Goal: Navigation & Orientation: Find specific page/section

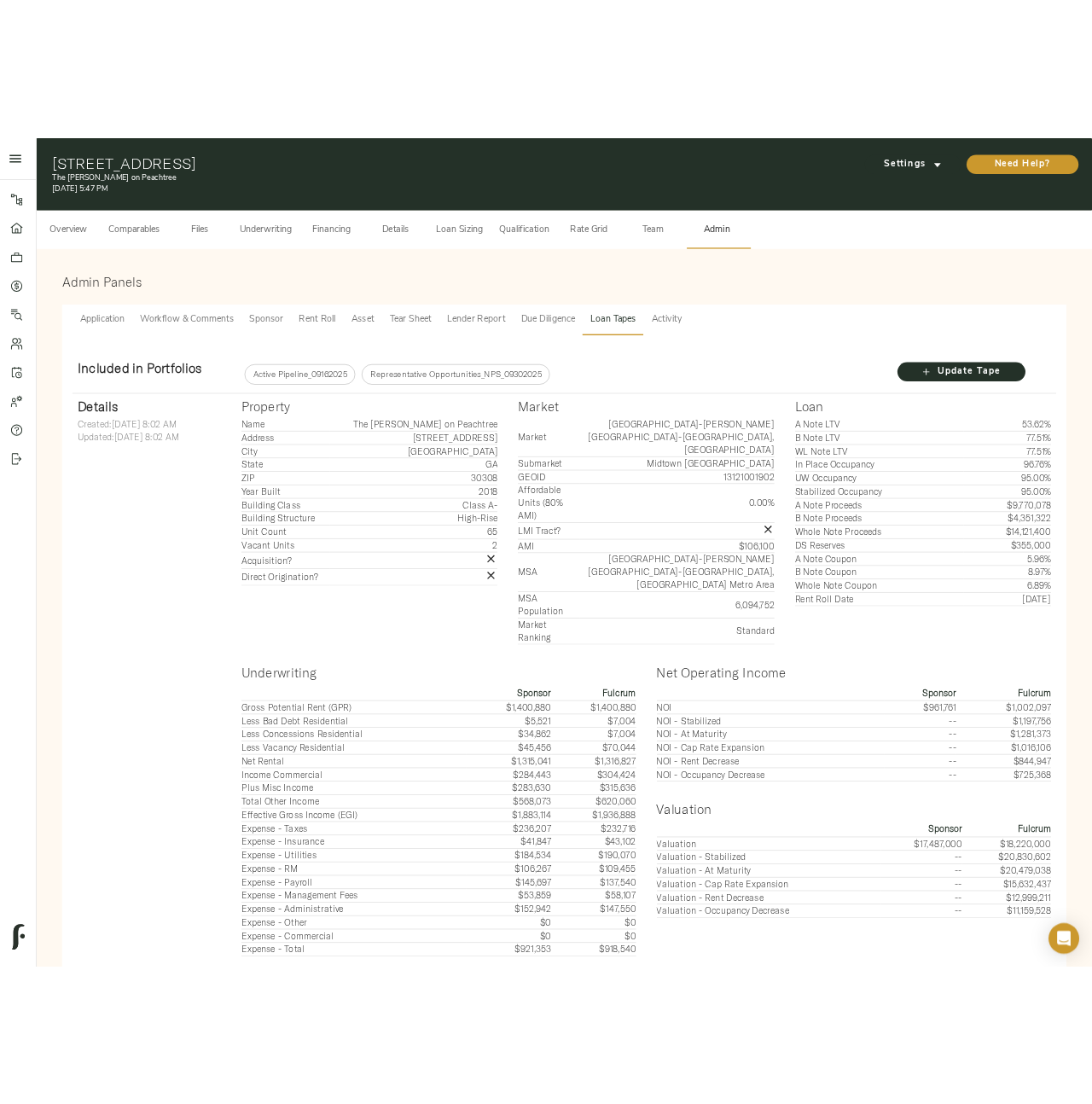
scroll to position [10, 0]
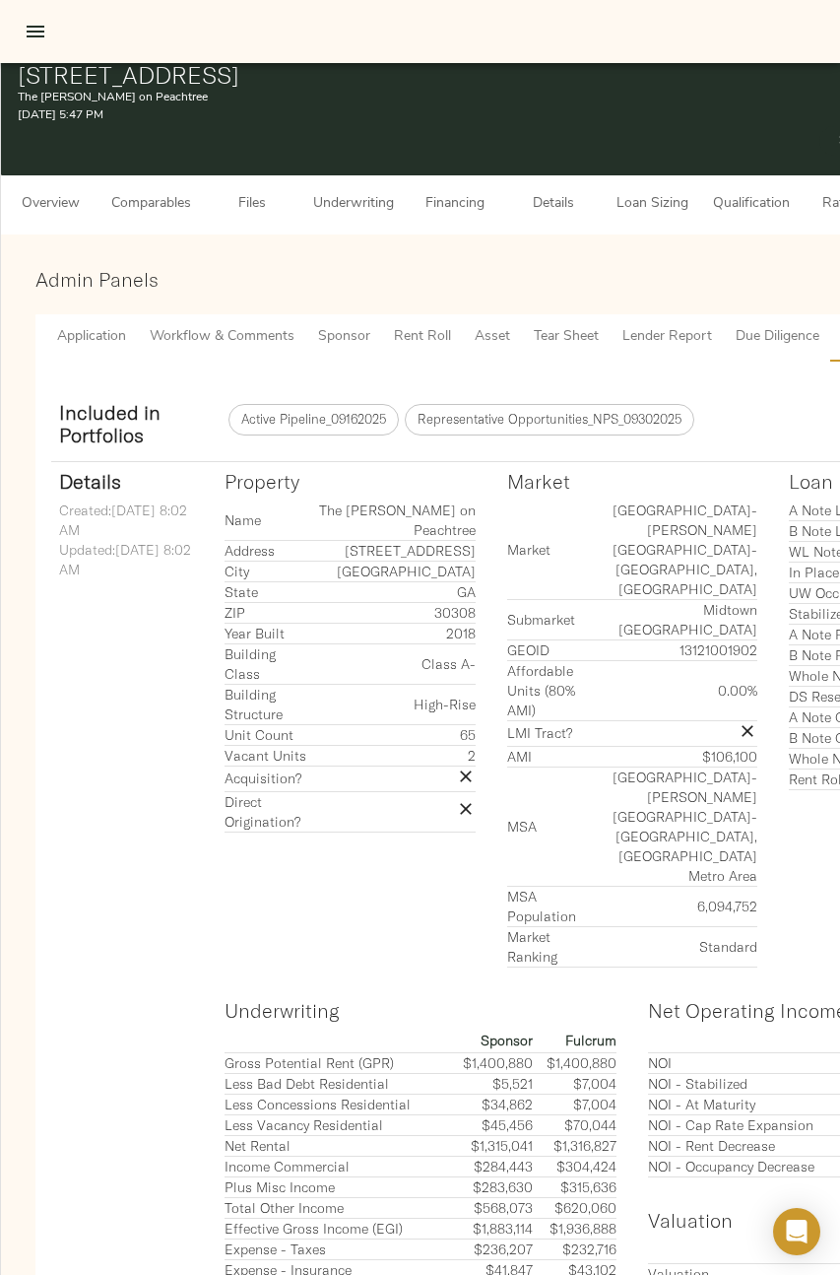
click at [364, 270] on h3 "Admin Panels" at bounding box center [549, 279] width 1028 height 23
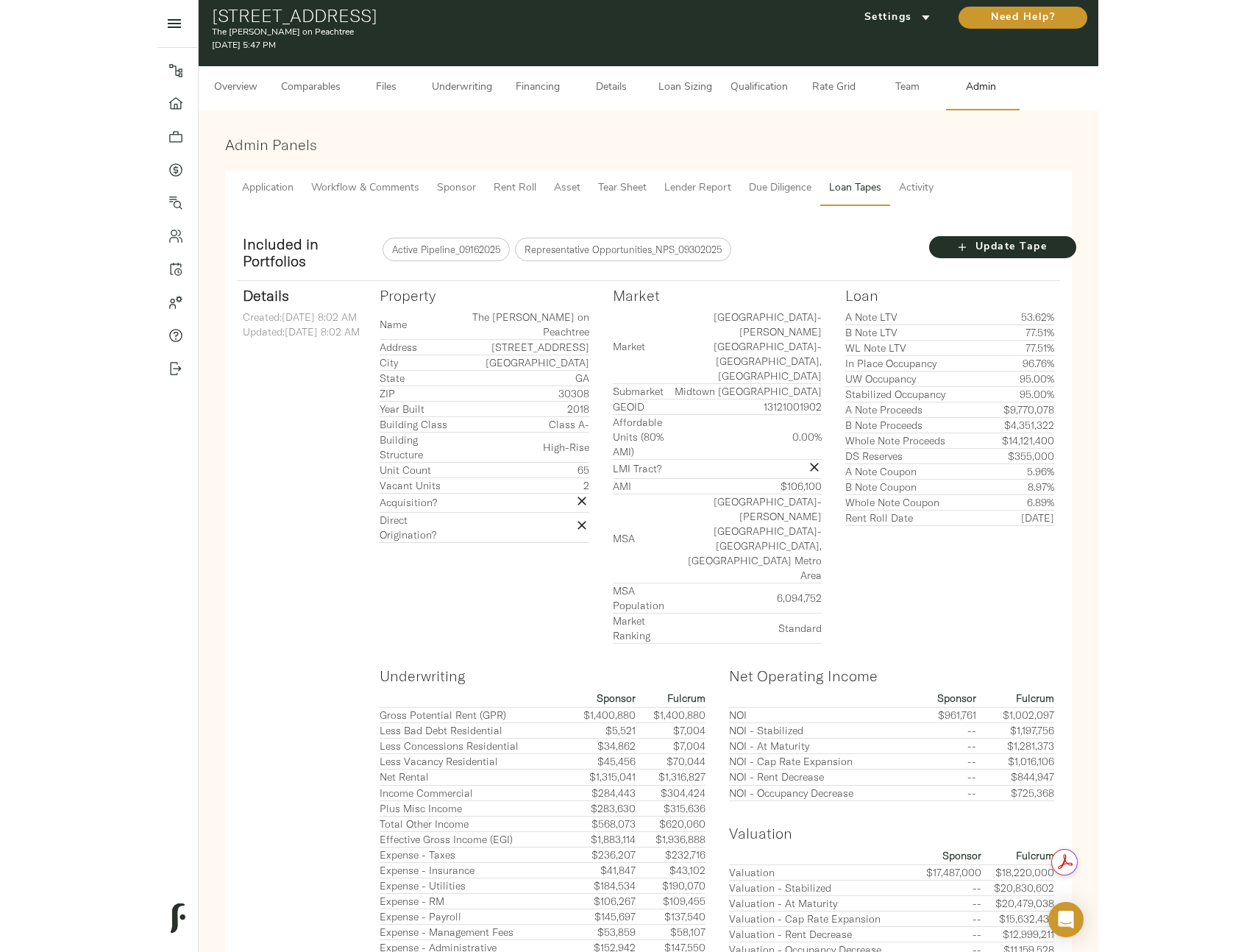
scroll to position [0, 0]
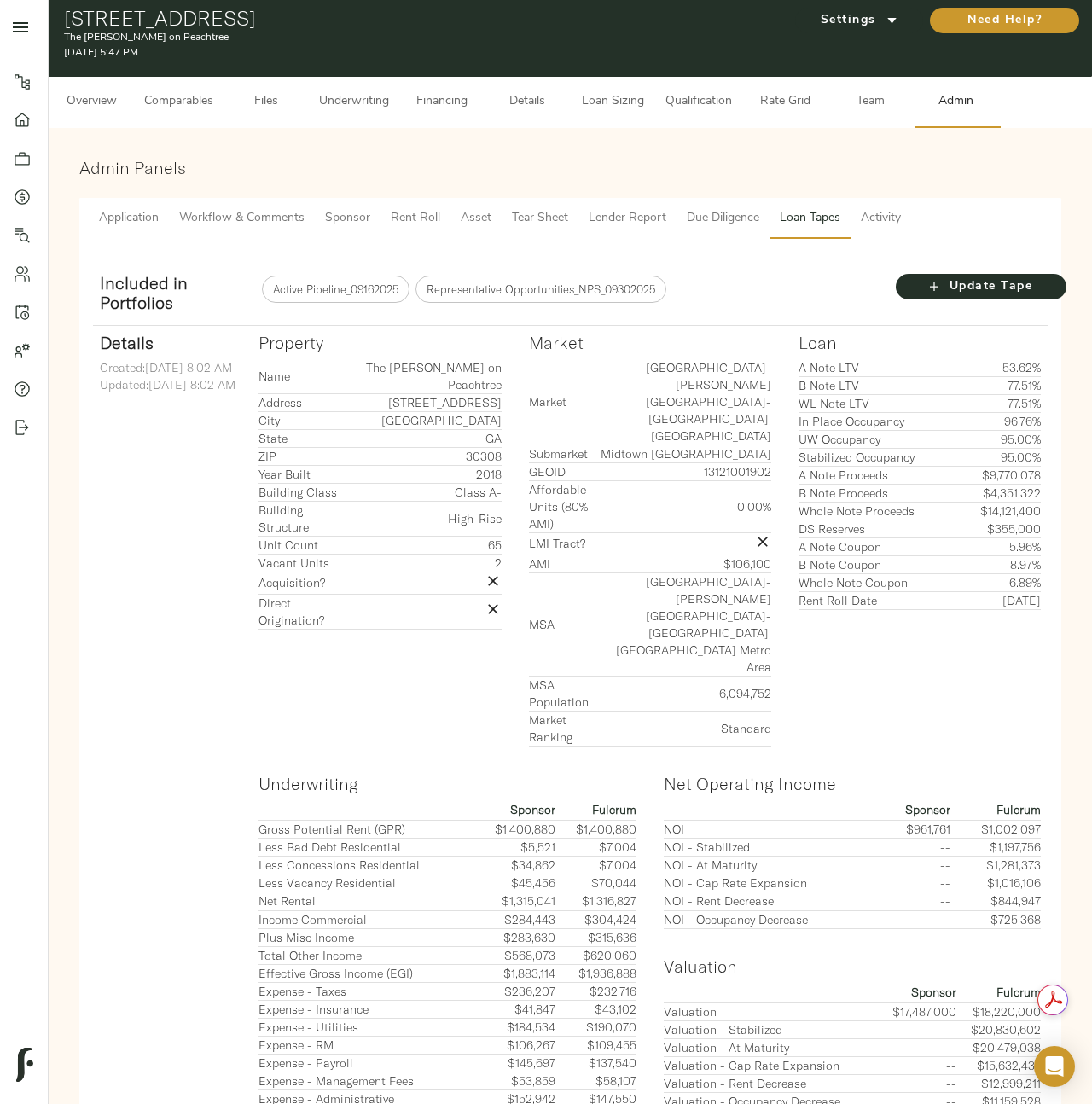
click at [567, 154] on div "Admin Panels" at bounding box center [571, 170] width 996 height 39
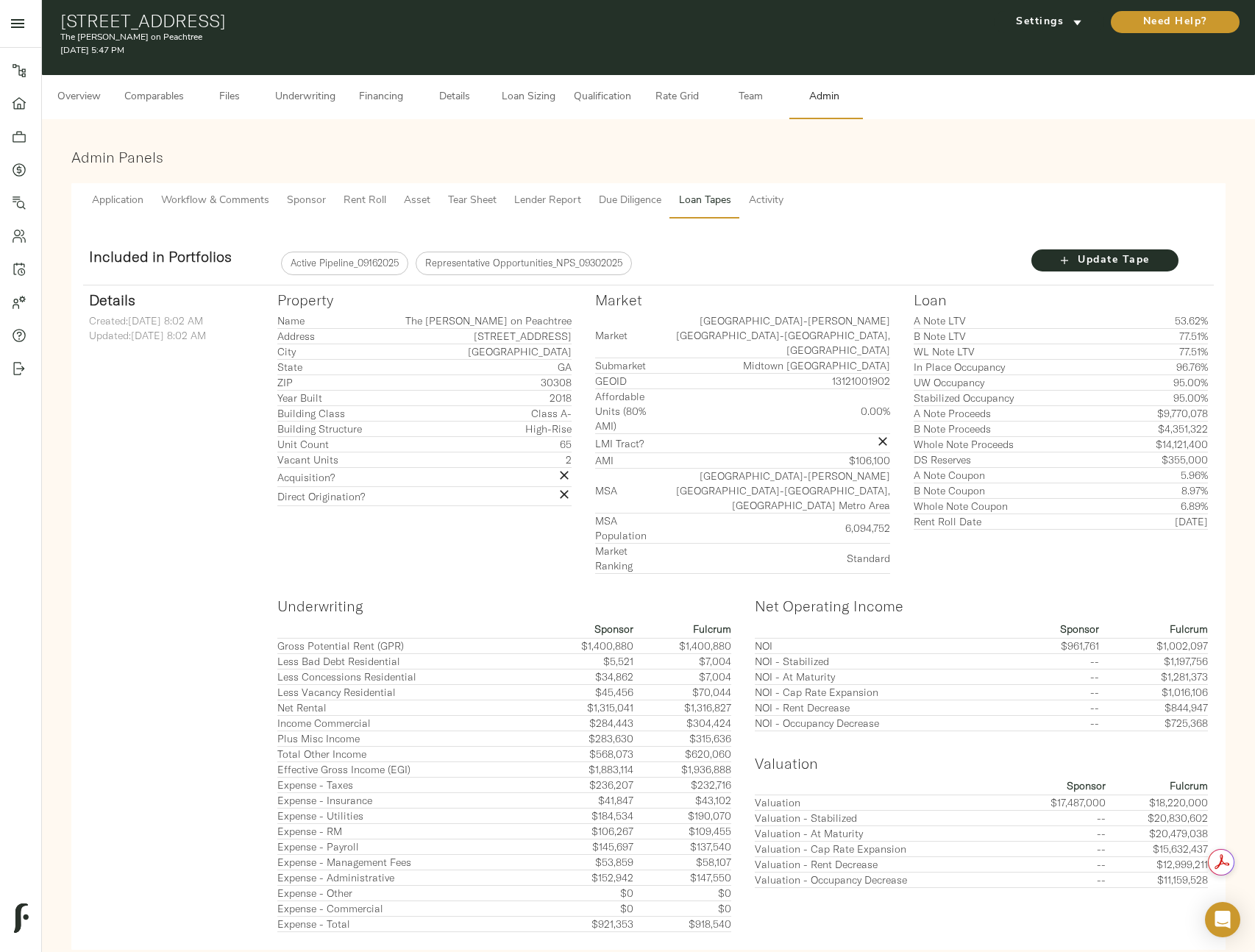
click at [474, 140] on div "Admin Panels Application Workflow & Comments Sponsor Rent Roll Asset Tear Sheet…" at bounding box center [648, 549] width 1190 height 836
click at [20, 121] on link "Portfolio" at bounding box center [20, 137] width 41 height 33
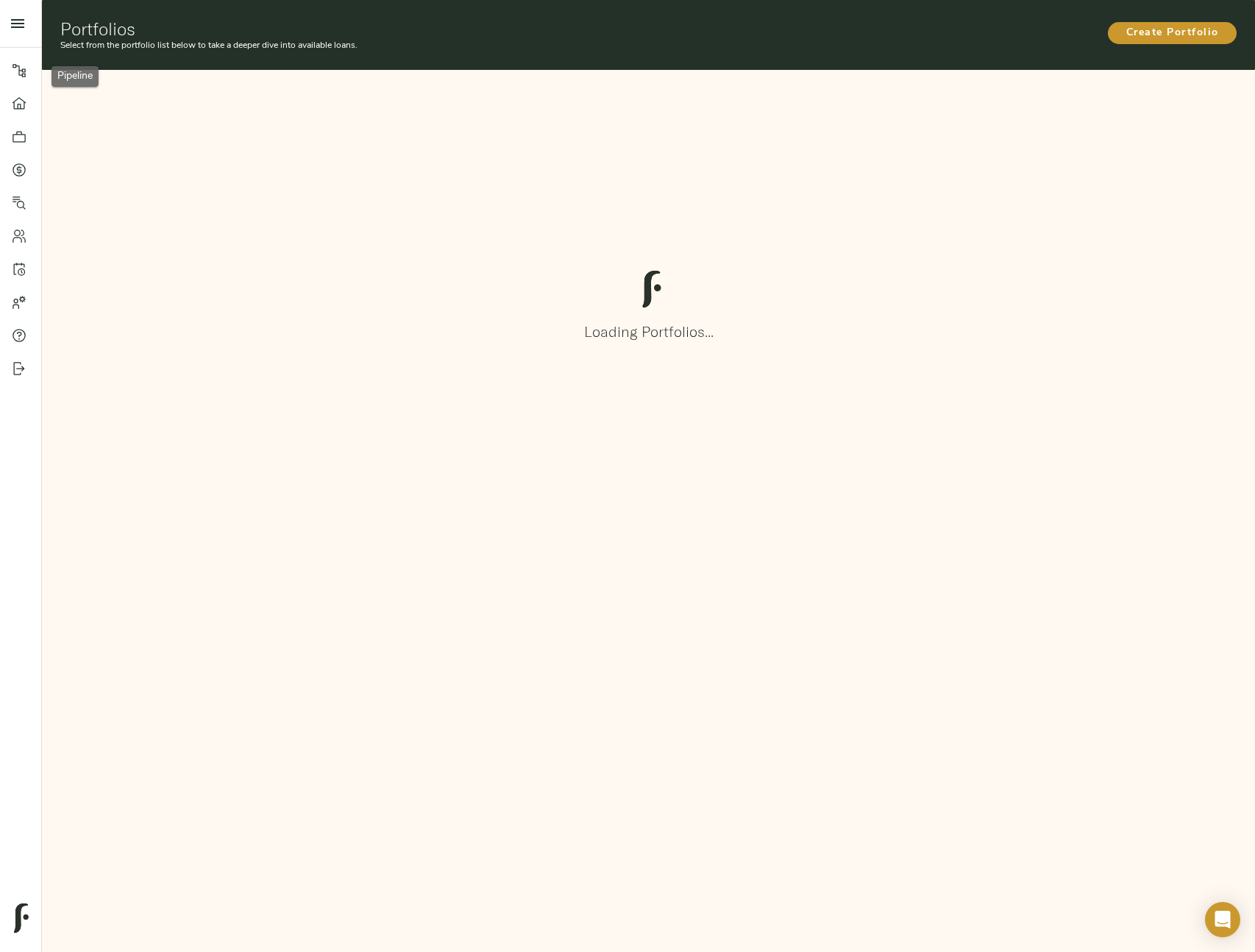
click at [29, 73] on div at bounding box center [26, 71] width 29 height 15
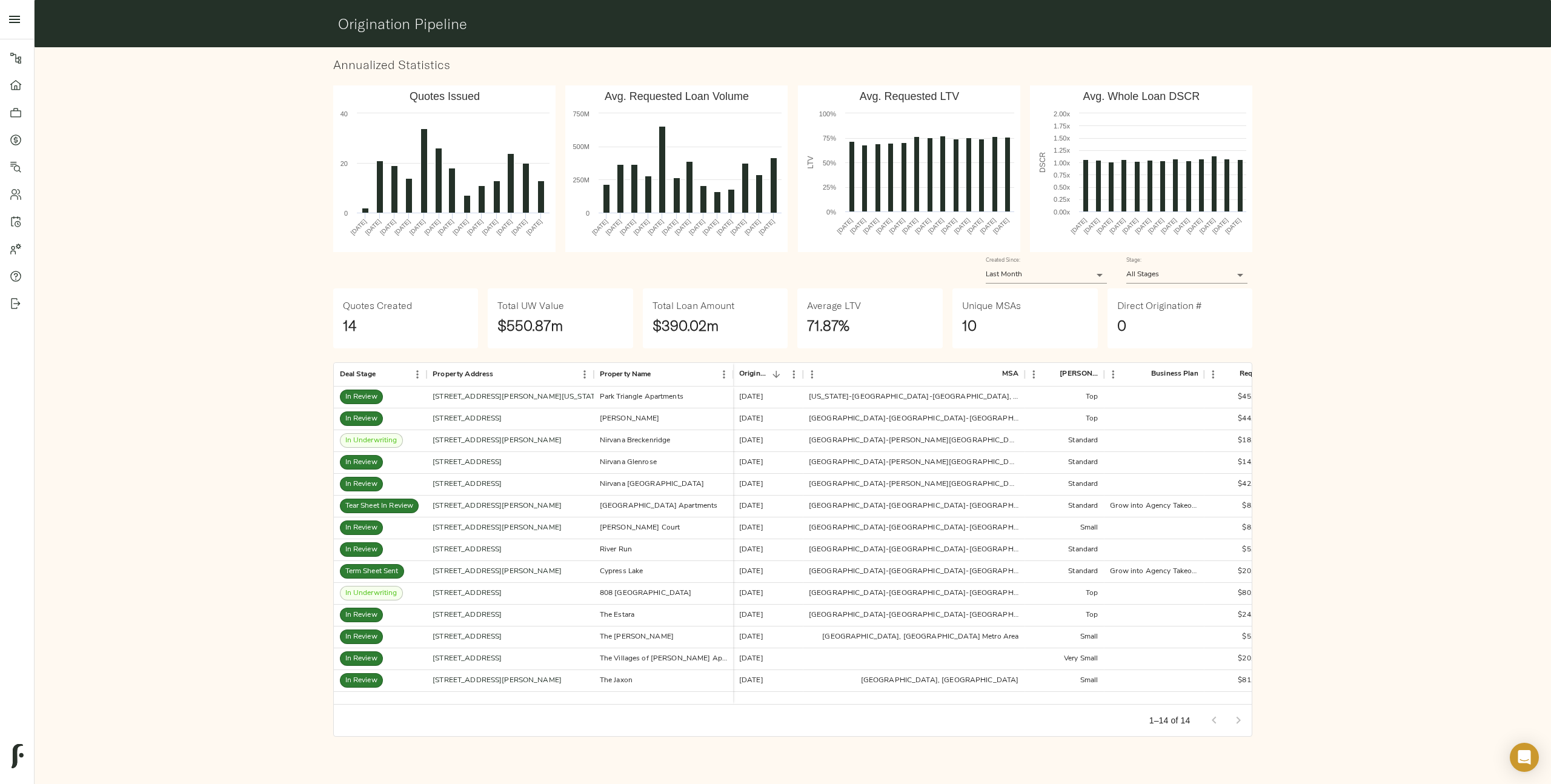
click at [178, 545] on div "Annualized Statistics Created with Highcharts 10.3.3 Quotes Issued Sep 2024 Oct…" at bounding box center [792, 397] width 1526 height 709
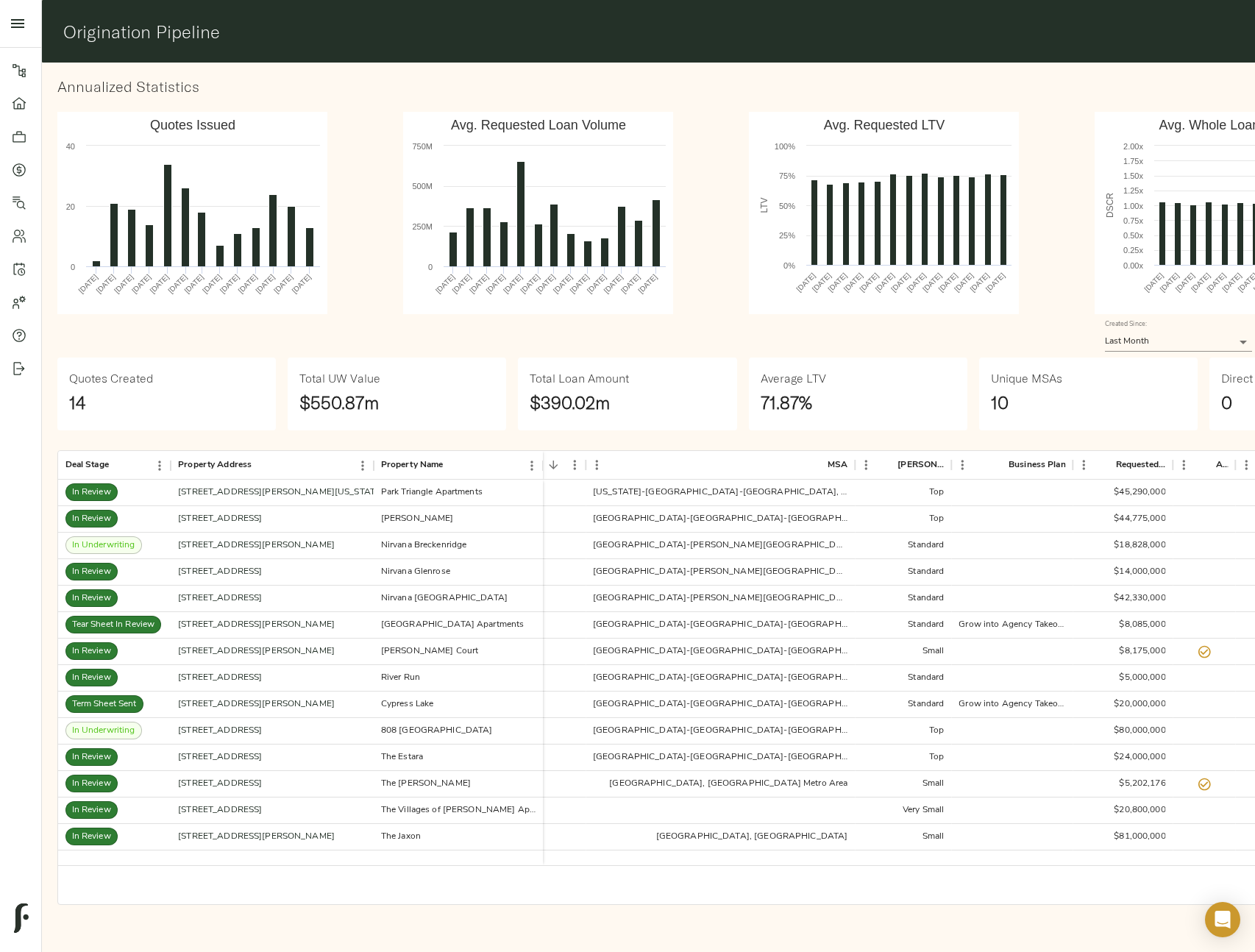
scroll to position [0, 42]
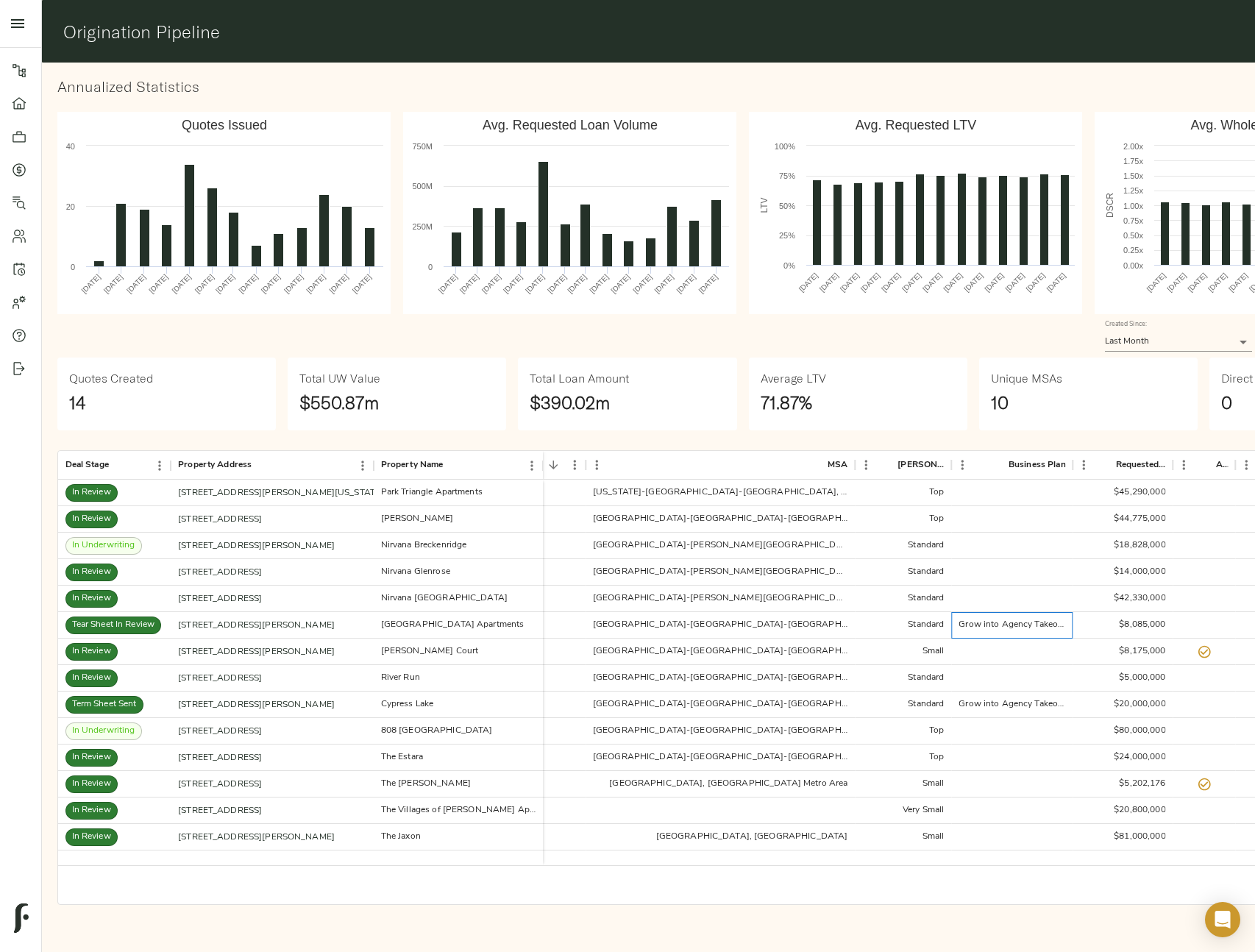
click at [1014, 628] on div "Grow into Agency Takeout" at bounding box center [1011, 624] width 107 height 13
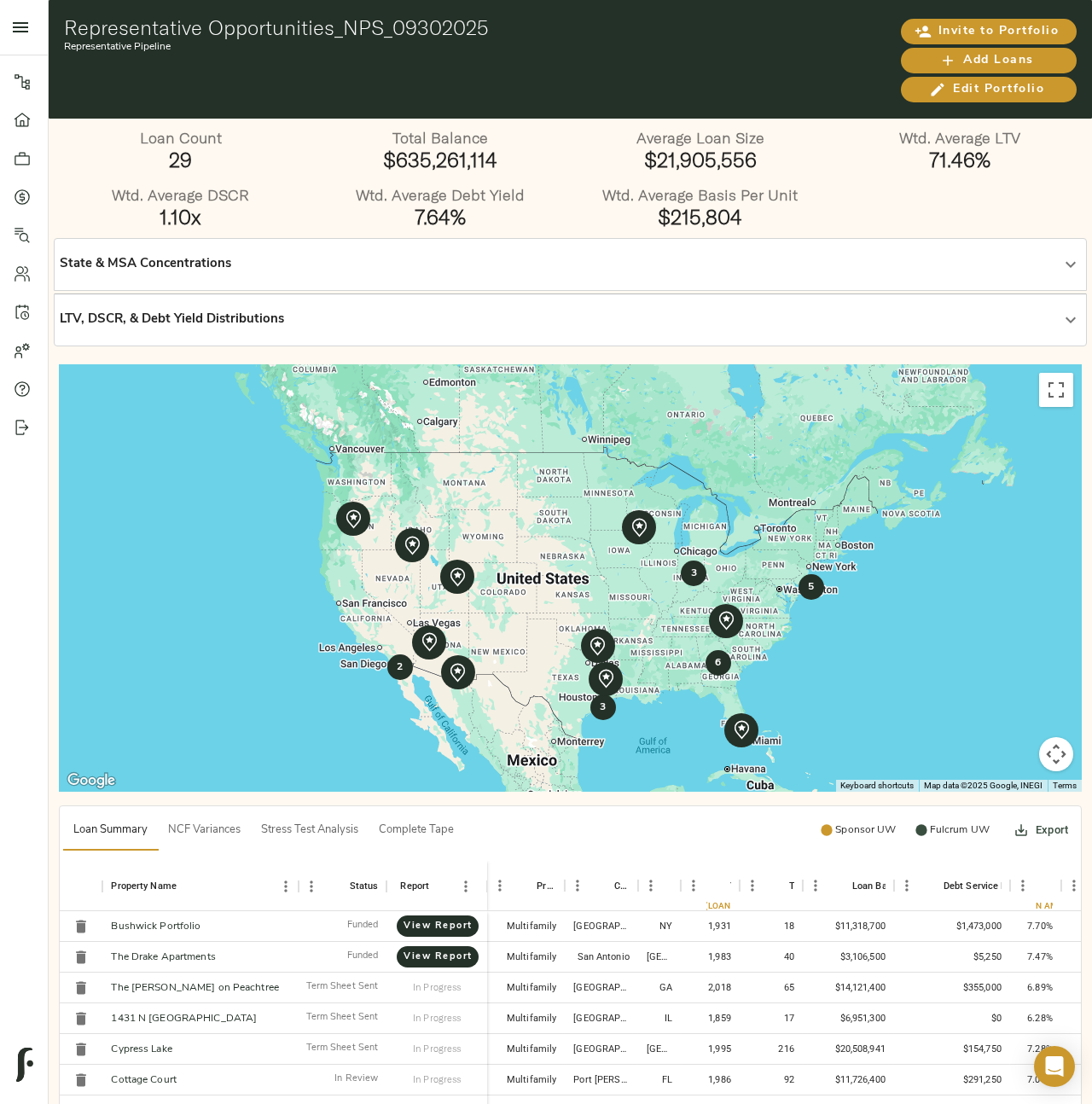
click at [821, 56] on div "Invite to Portfolio Add Loans Edit Portfolio" at bounding box center [907, 59] width 337 height 87
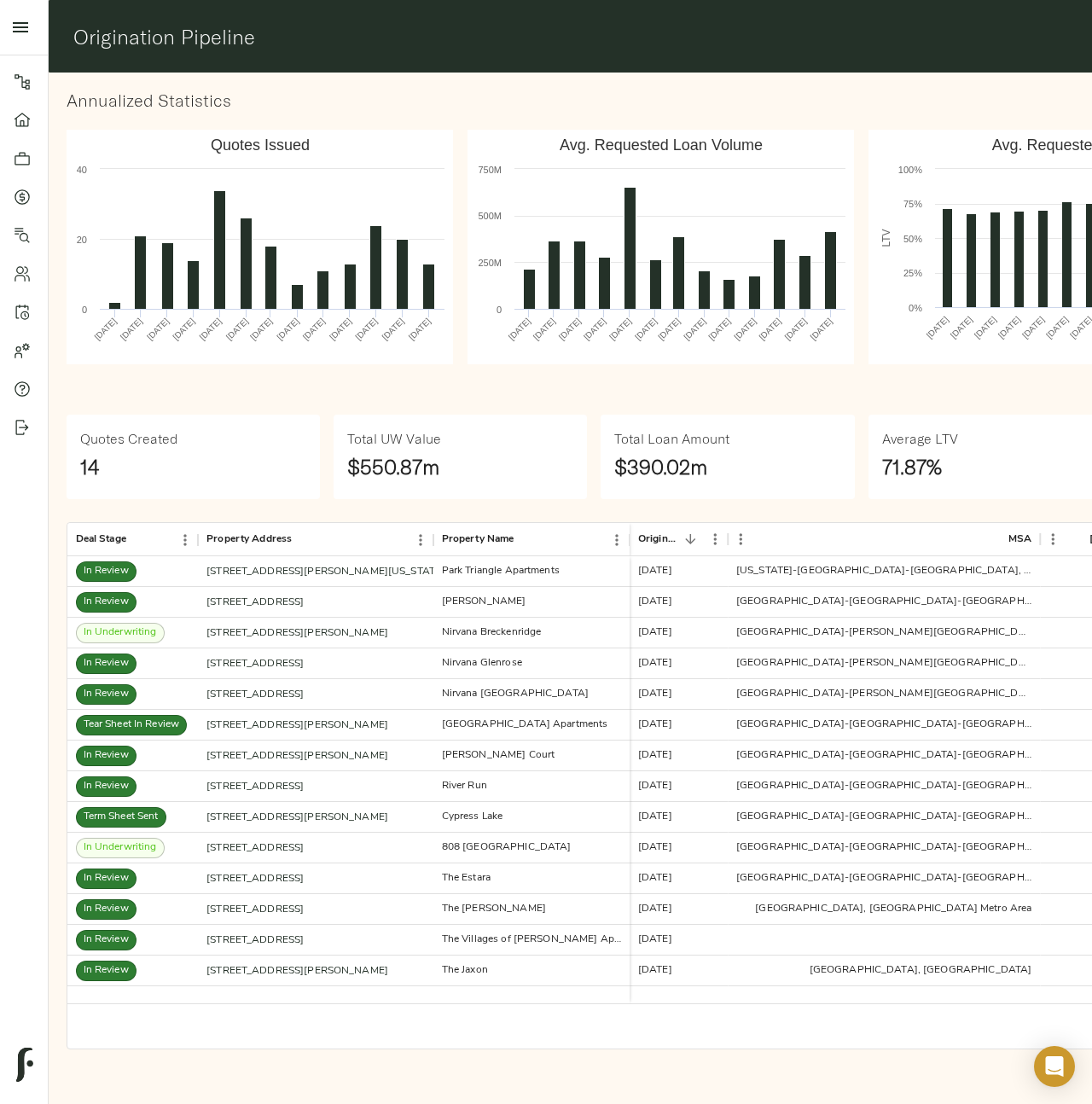
click at [494, 371] on div "Created Since: Last Month 30 Stage: All Stages ALL" at bounding box center [862, 390] width 1604 height 64
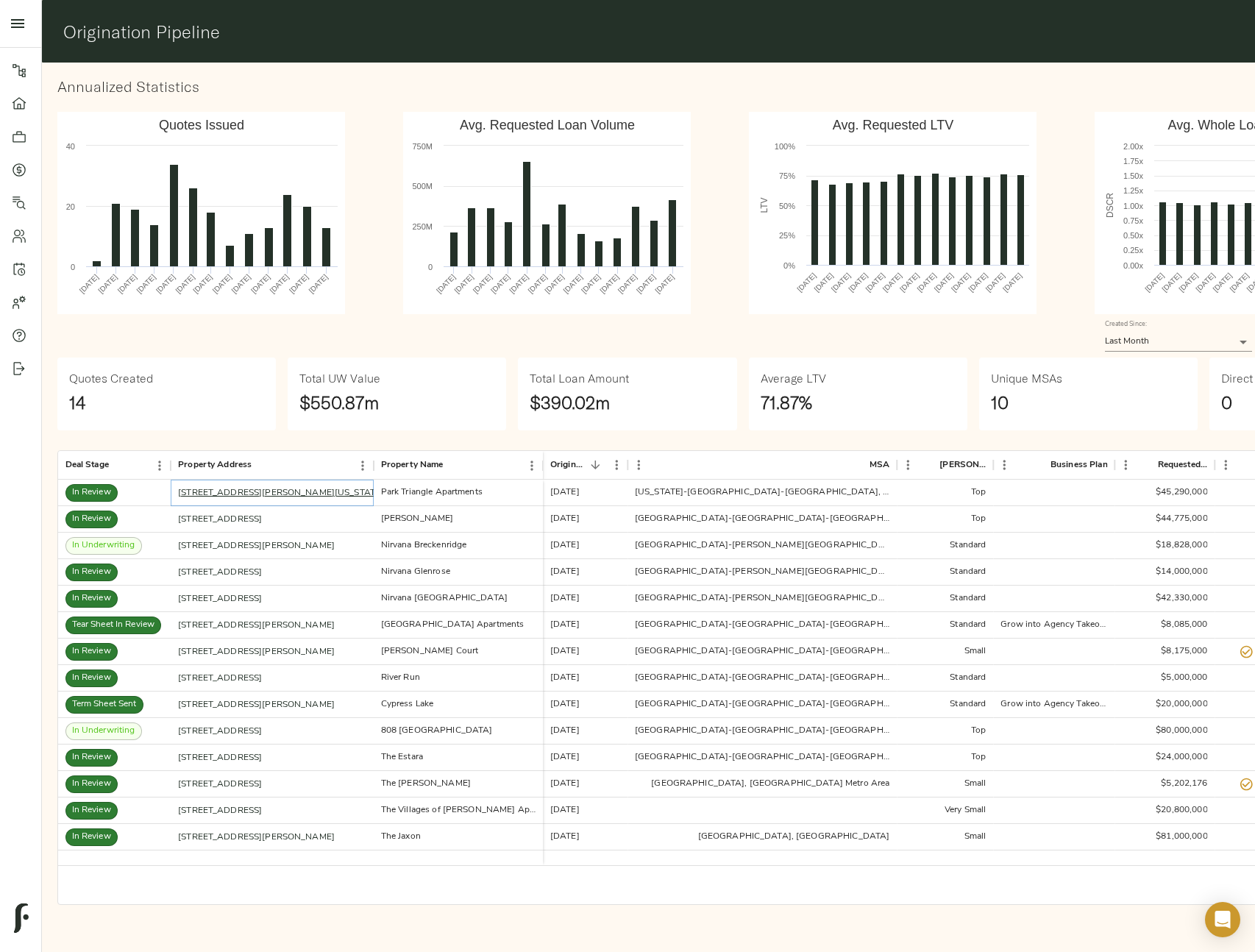
click at [224, 496] on link "[STREET_ADDRESS][PERSON_NAME][US_STATE]" at bounding box center [280, 493] width 205 height 9
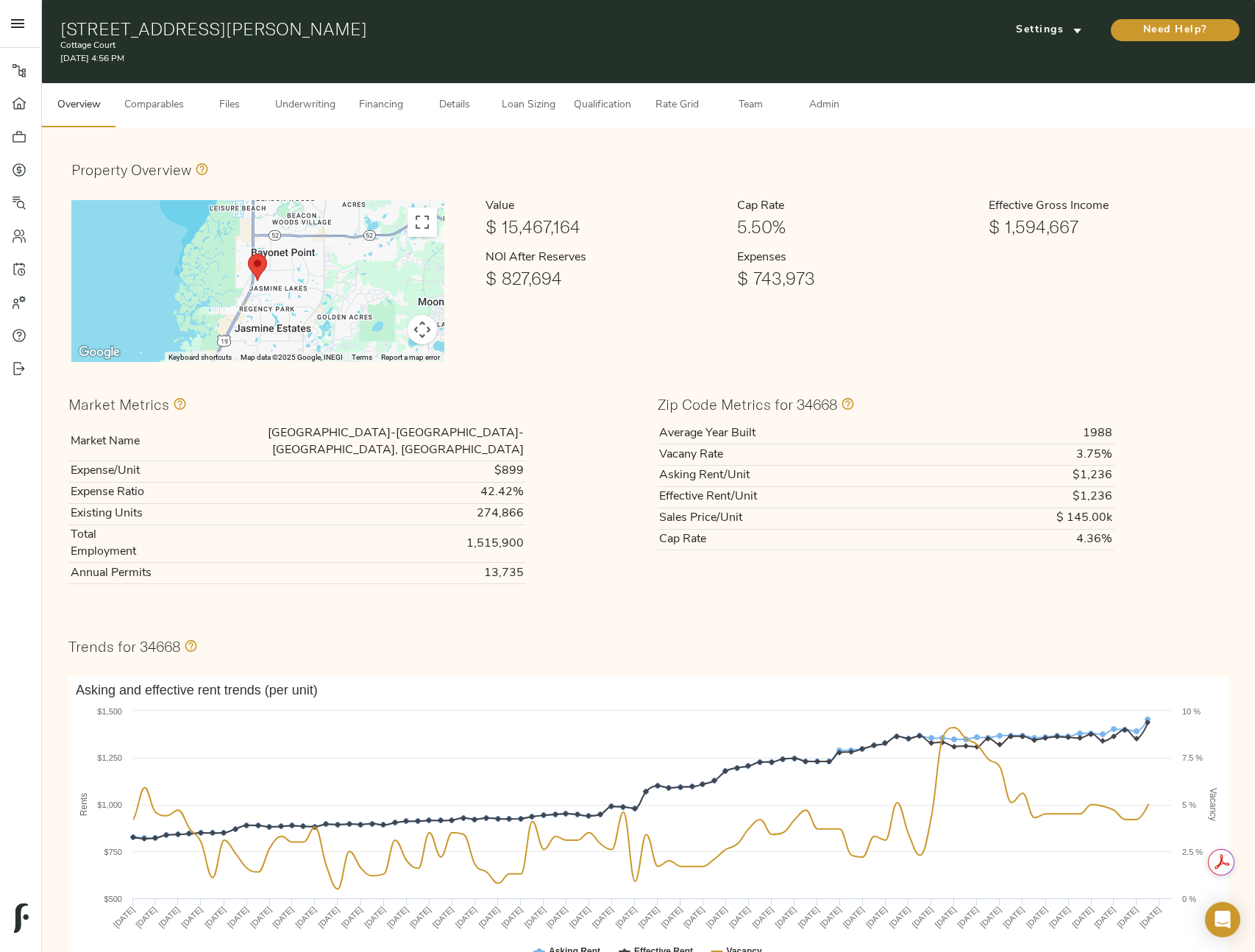
click at [396, 106] on span "Financing" at bounding box center [381, 105] width 56 height 19
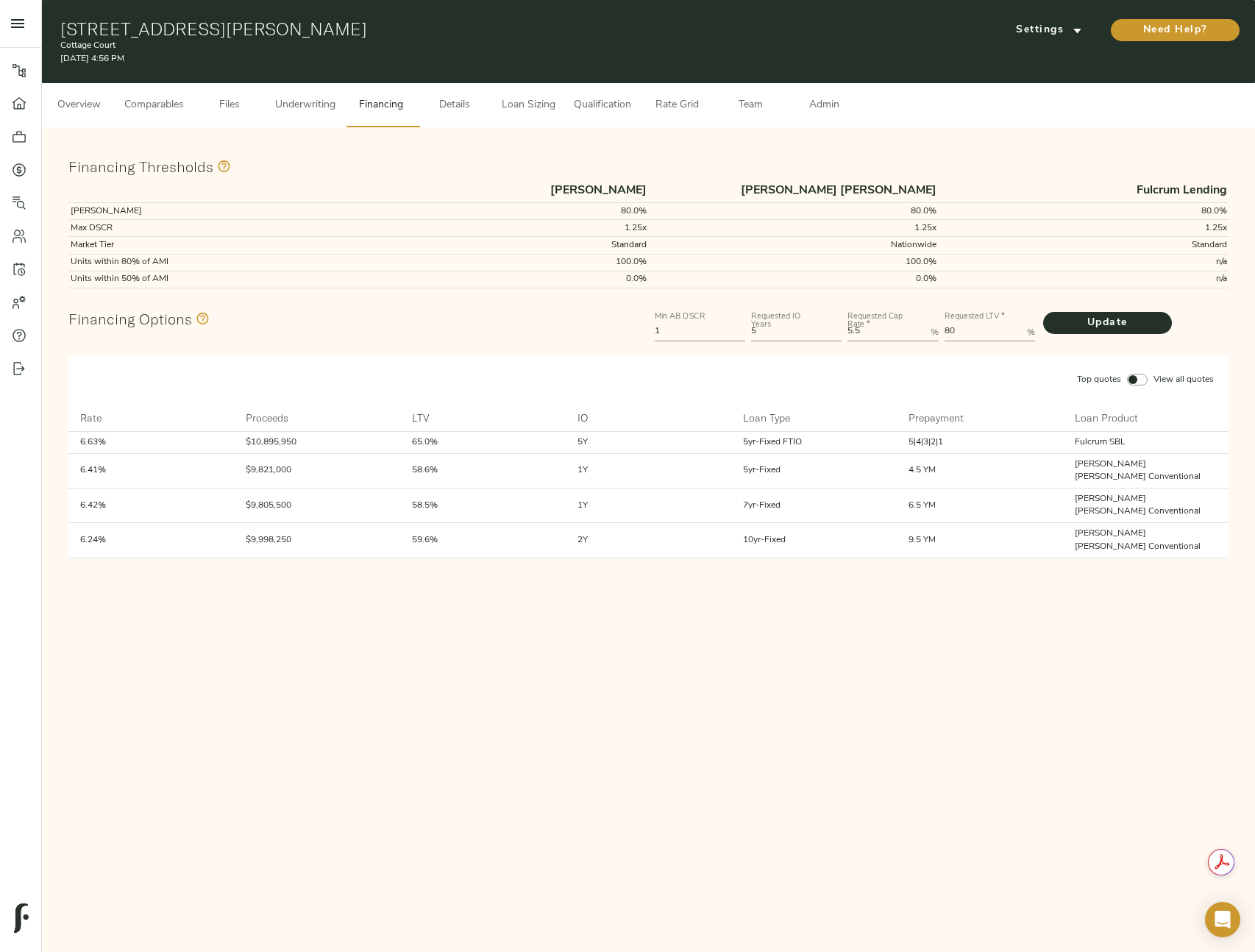
click at [451, 111] on span "Details" at bounding box center [454, 105] width 56 height 19
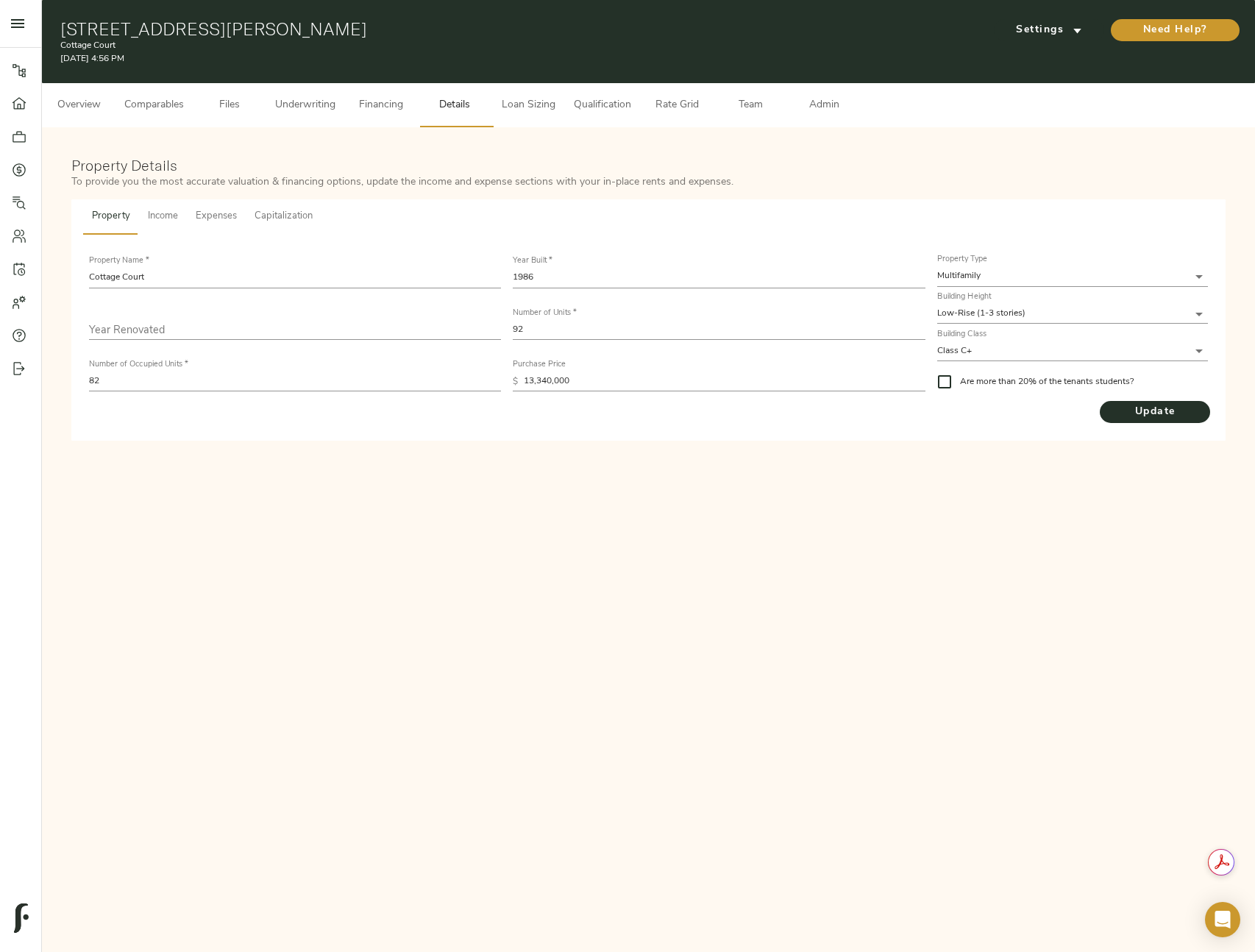
click at [824, 106] on span "Admin" at bounding box center [824, 105] width 56 height 19
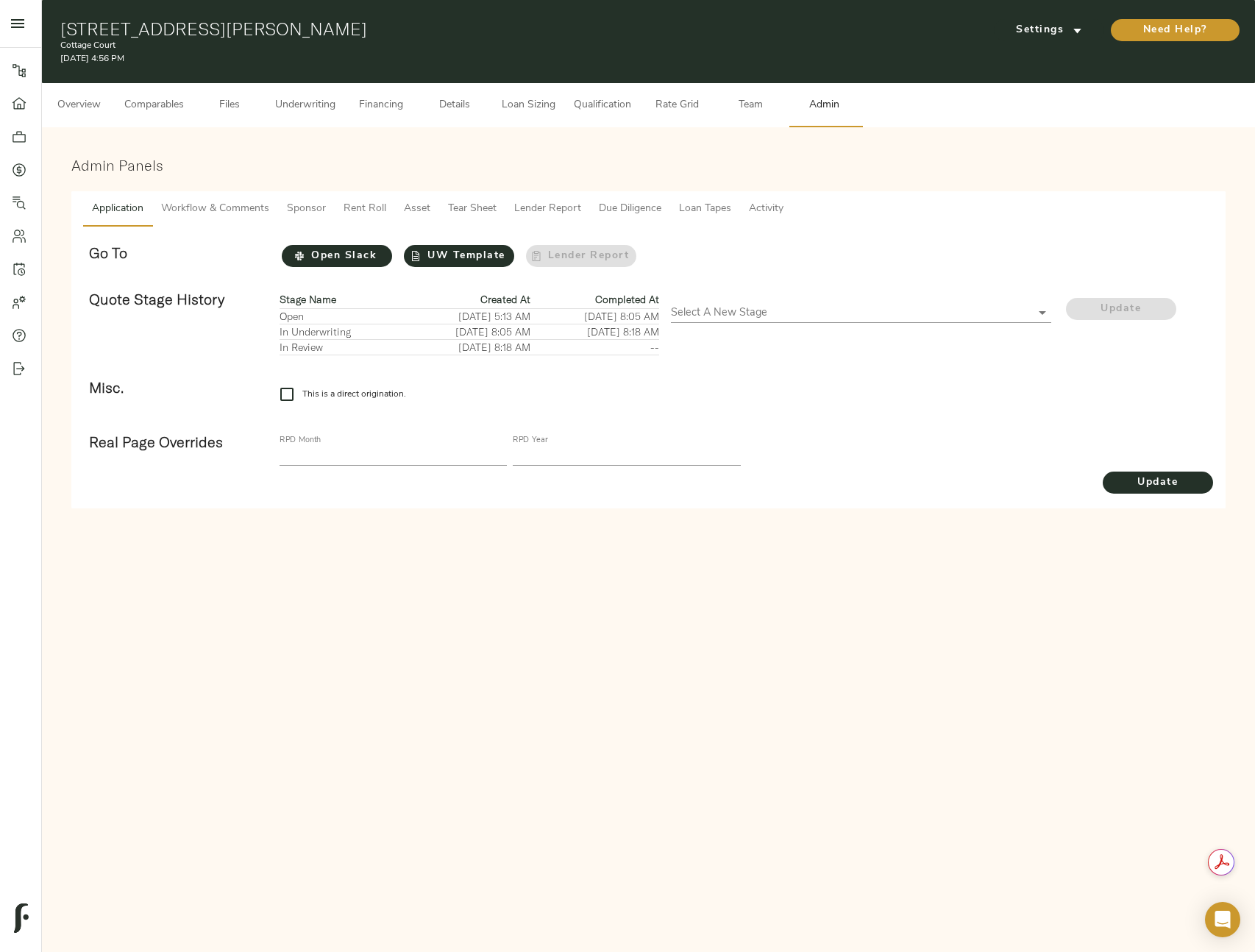
click at [312, 209] on span "Sponsor" at bounding box center [306, 209] width 39 height 19
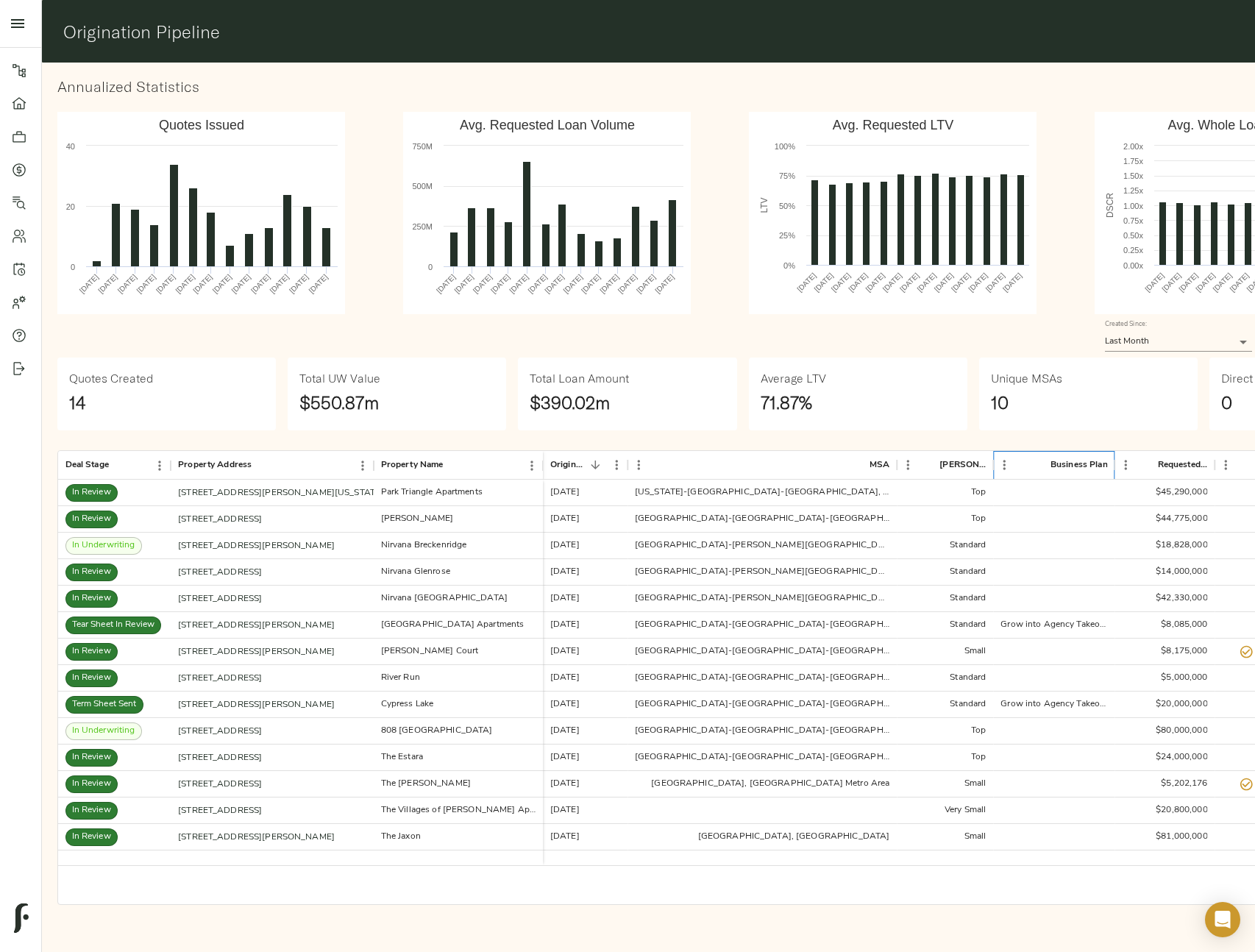
click at [1059, 467] on div "Business Plan" at bounding box center [1079, 465] width 58 height 28
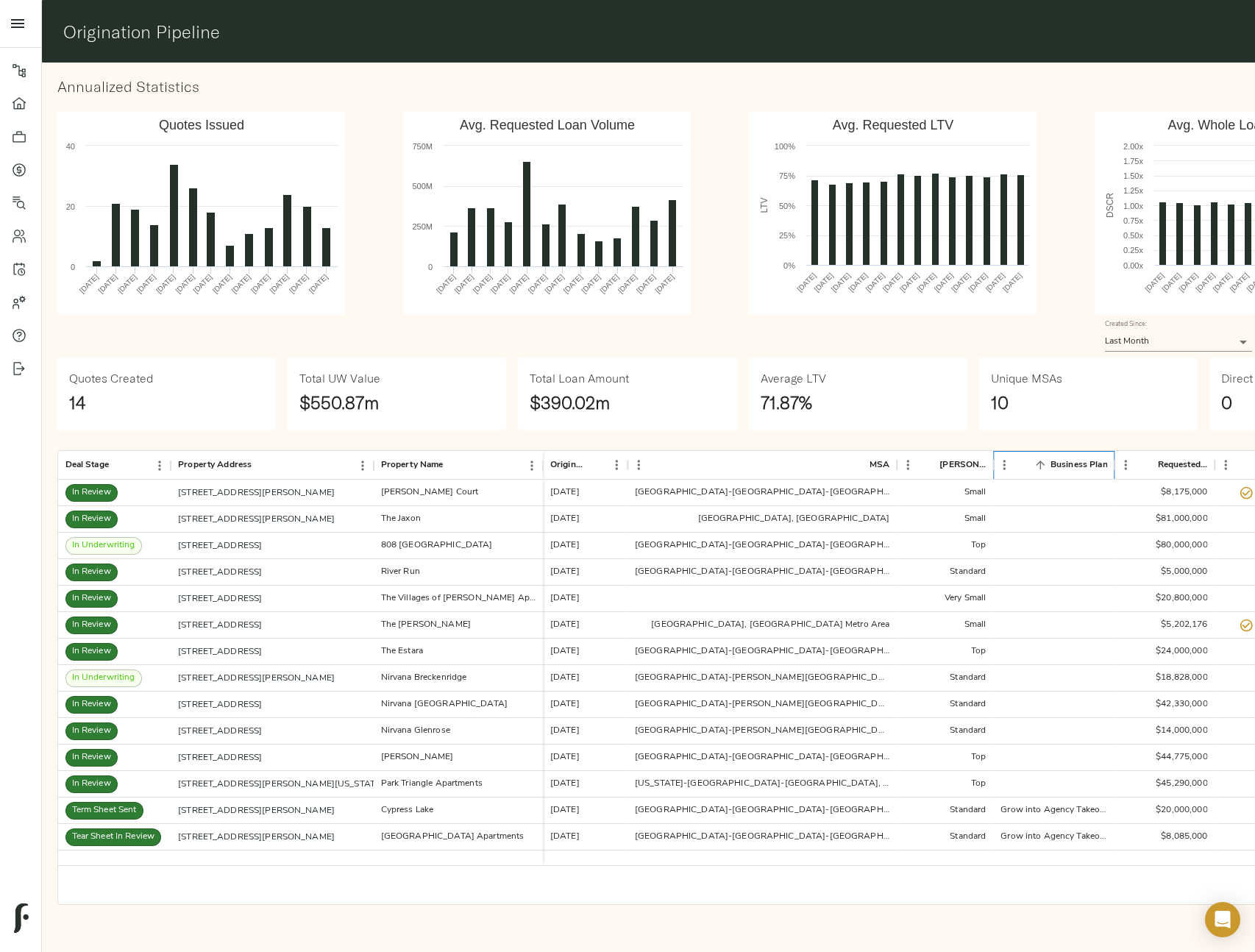
click at [1059, 467] on div "Business Plan" at bounding box center [1079, 465] width 58 height 28
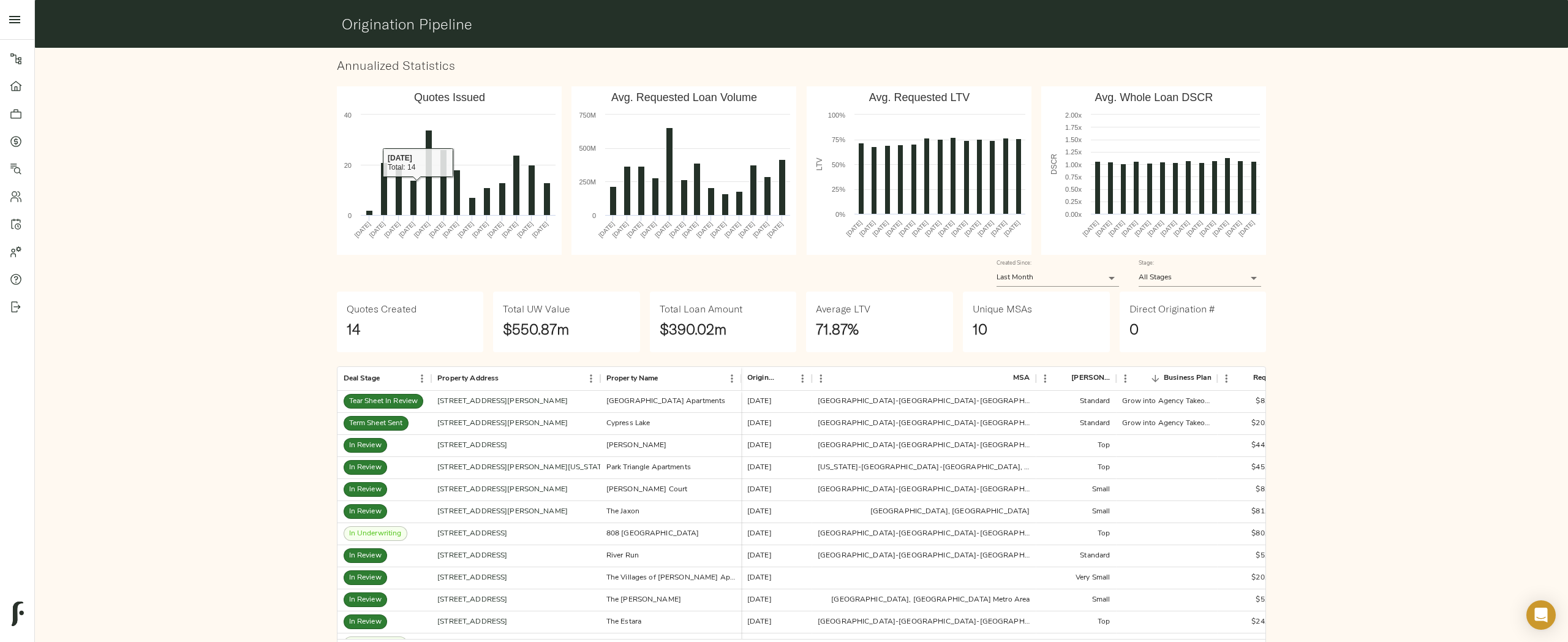
click at [244, 276] on div "Annualized Statistics Created with Highcharts 10.3.3 Quotes Issued Sep 2024 Oct…" at bounding box center [801, 365] width 1543 height 643
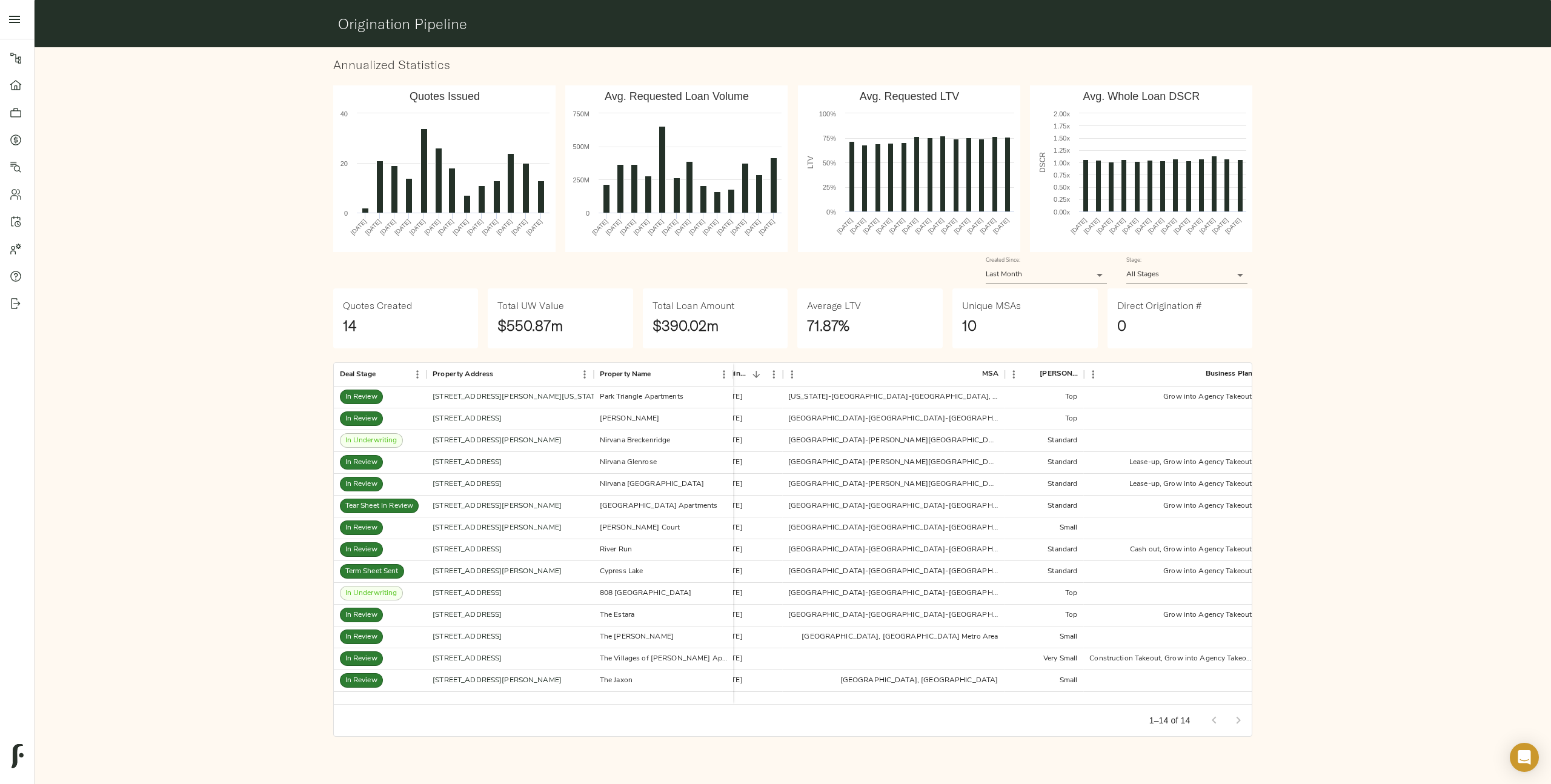
scroll to position [0, 22]
click at [785, 373] on div "Origination Date" at bounding box center [781, 374] width 15 height 23
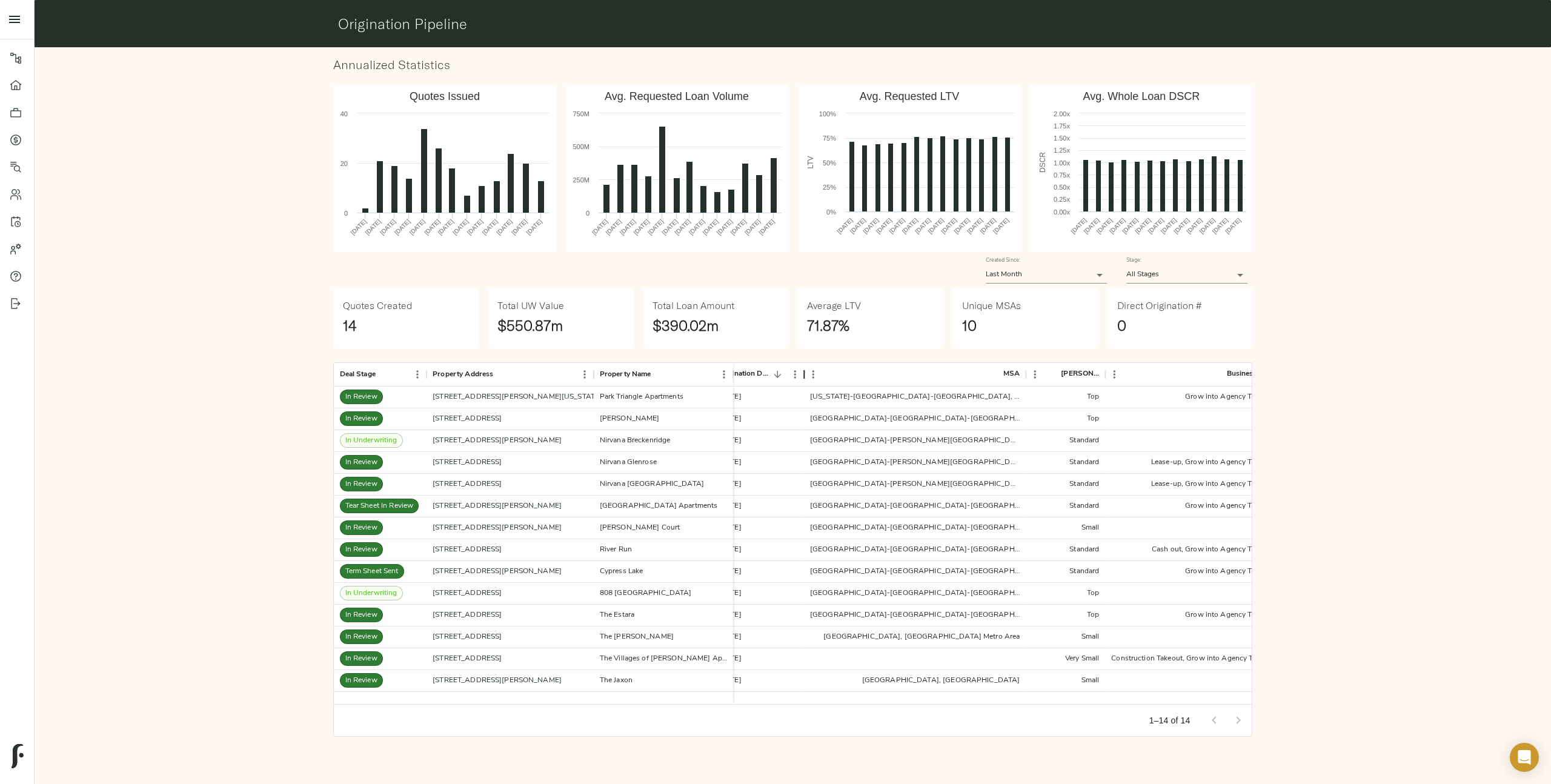
drag, startPoint x: 785, startPoint y: 373, endPoint x: 808, endPoint y: 374, distance: 23.0
click at [808, 374] on div "Origination Date" at bounding box center [804, 374] width 15 height 23
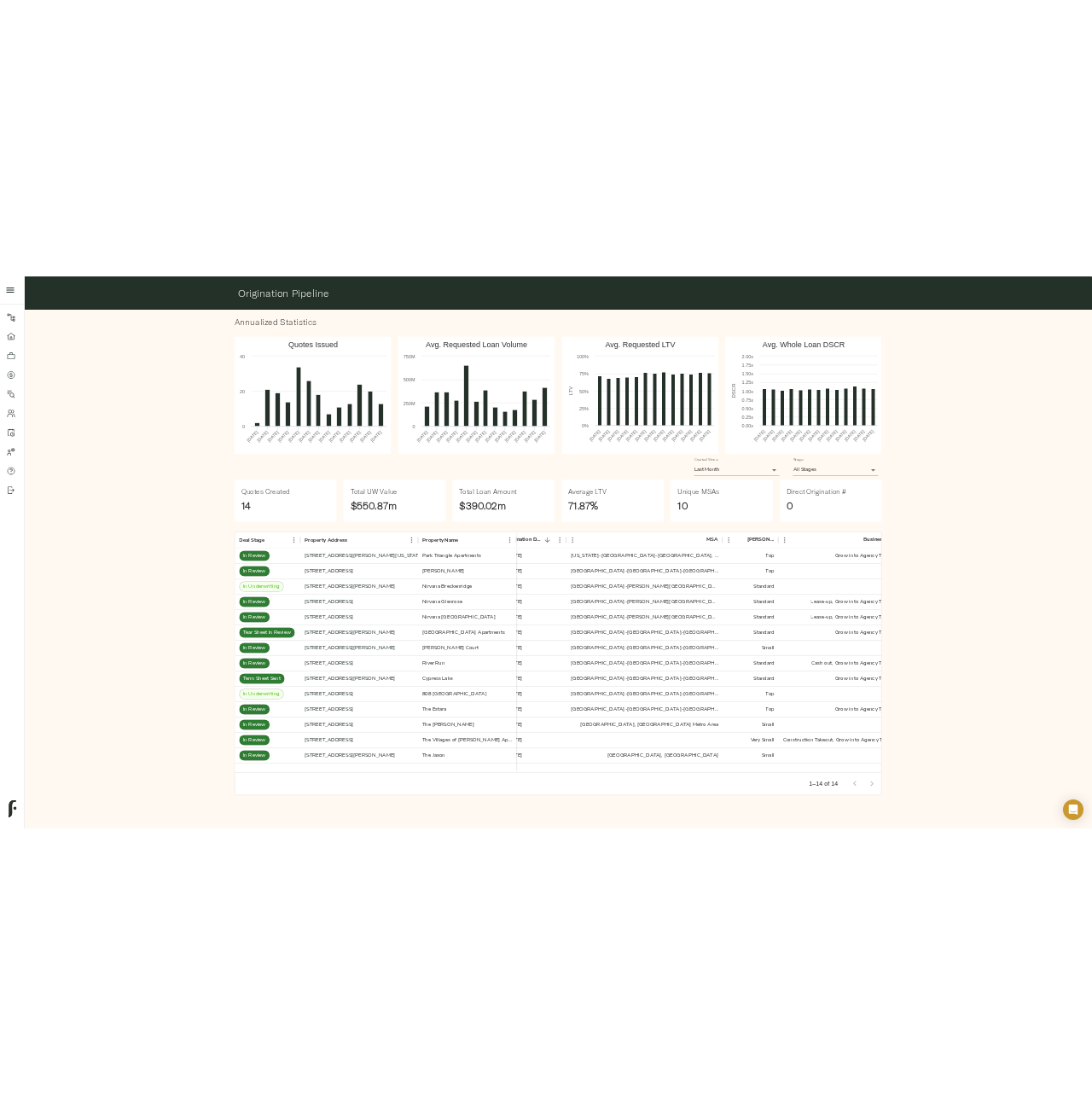
scroll to position [0, 0]
